Goal: Information Seeking & Learning: Check status

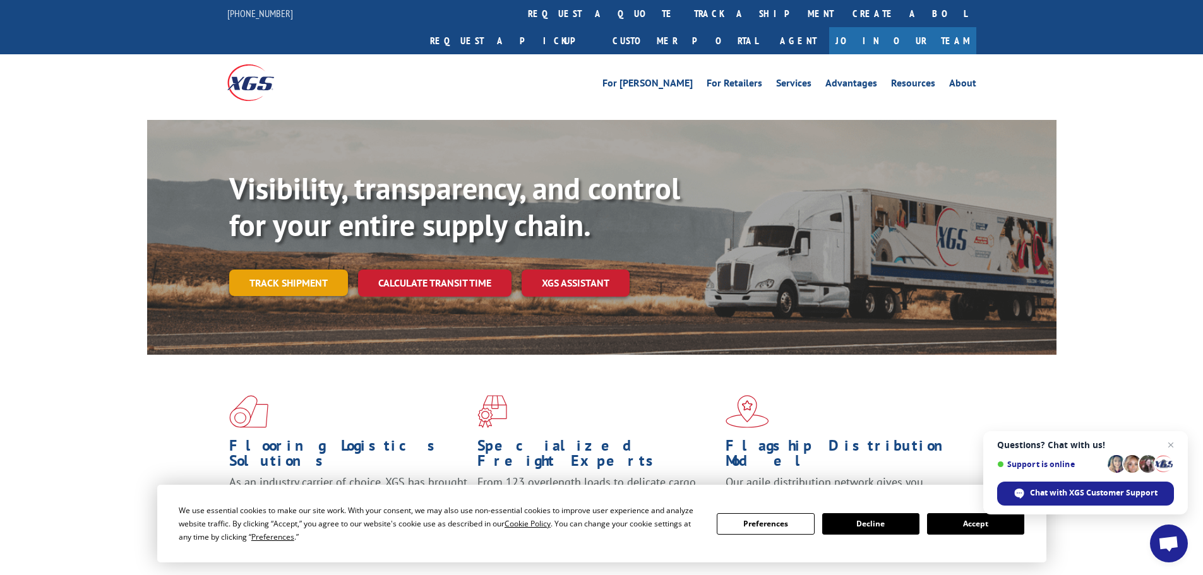
click at [313, 270] on link "Track shipment" at bounding box center [288, 283] width 119 height 27
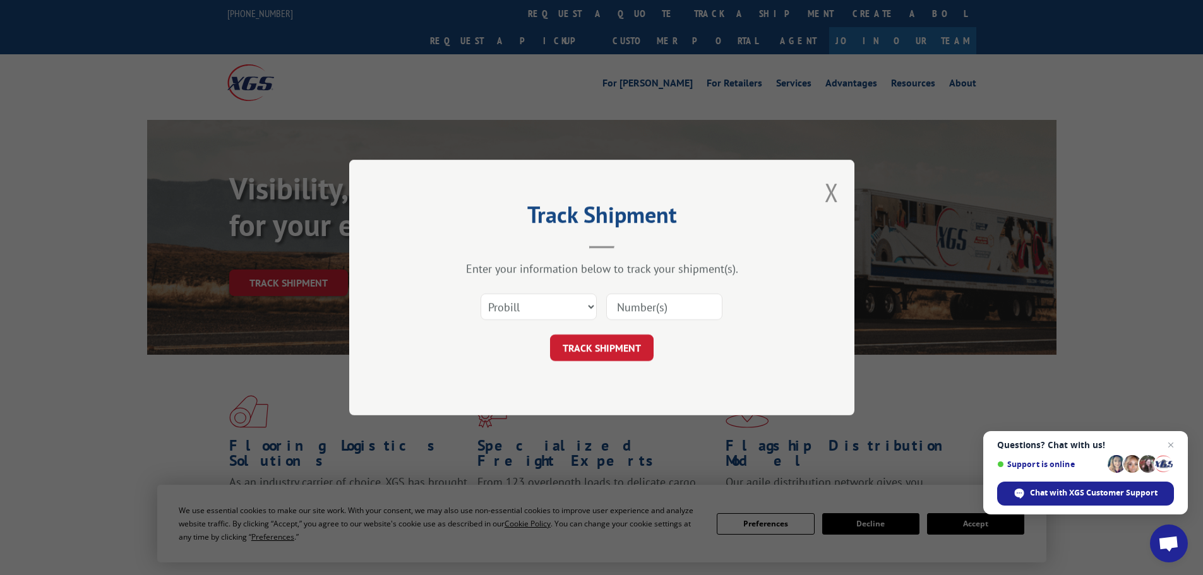
click at [757, 272] on div "Enter your information below to track your shipment(s)." at bounding box center [601, 268] width 379 height 15
click at [654, 316] on input at bounding box center [664, 307] width 116 height 27
paste input "16944849"
type input "16944849"
click at [639, 355] on button "TRACK SHIPMENT" at bounding box center [602, 348] width 104 height 27
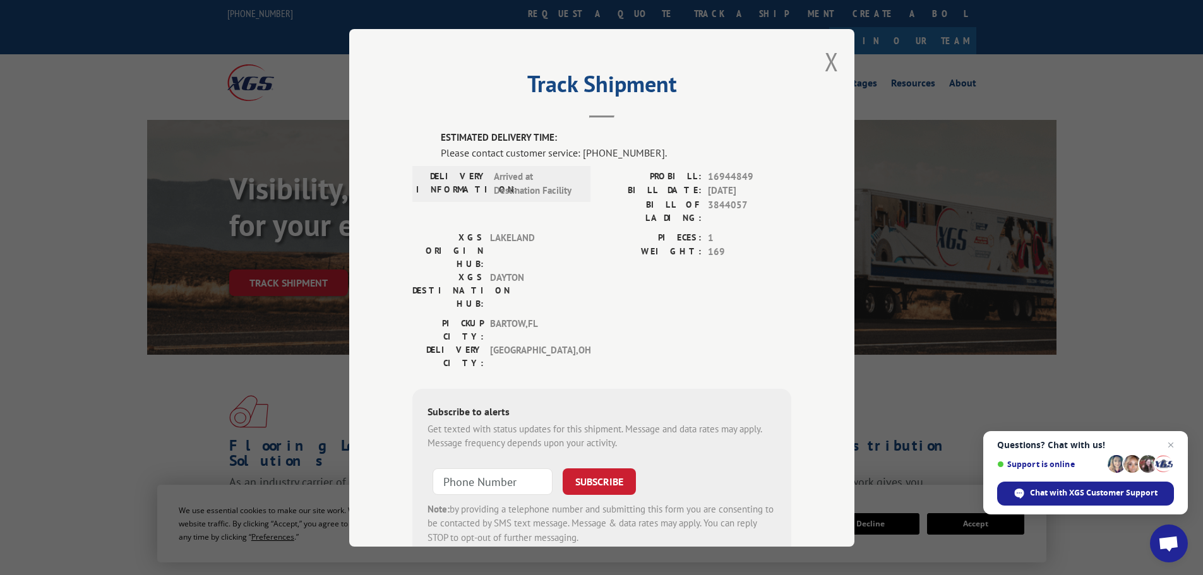
scroll to position [189, 0]
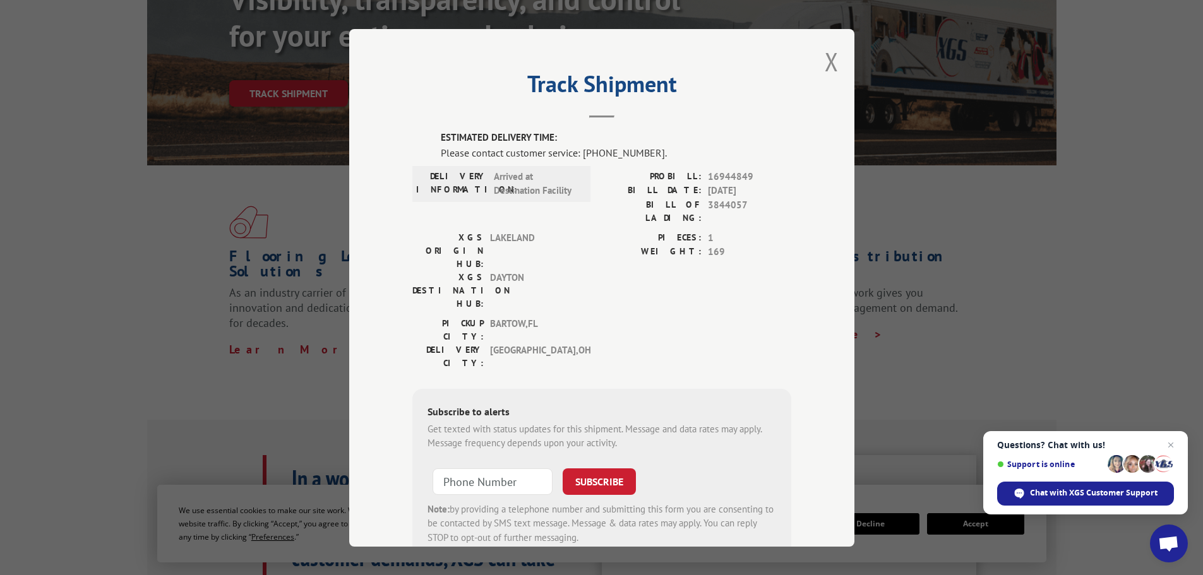
click at [529, 343] on span "NEW ALBANY , OH" at bounding box center [532, 356] width 85 height 27
